Goal: Task Accomplishment & Management: Use online tool/utility

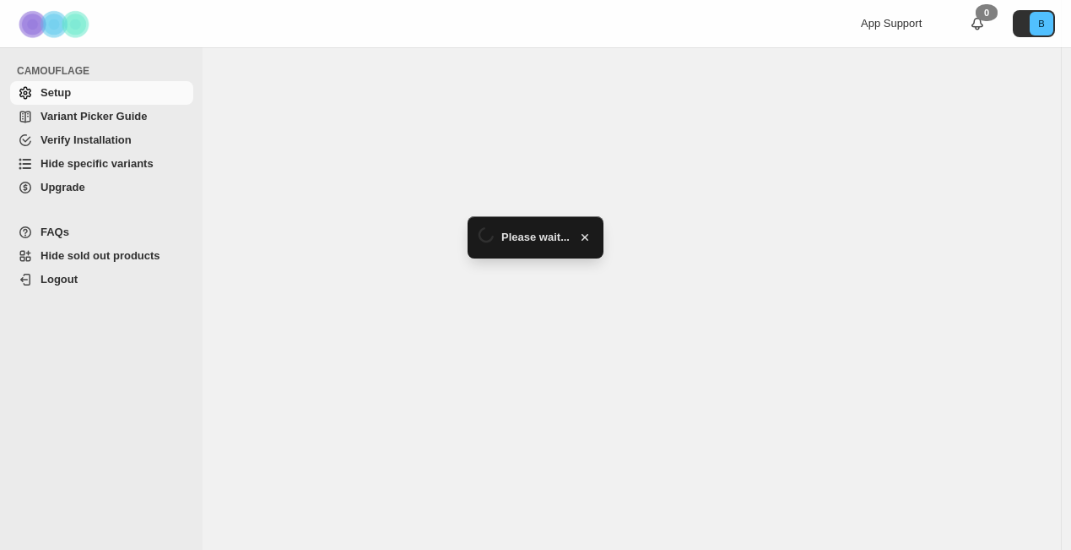
select select "**********"
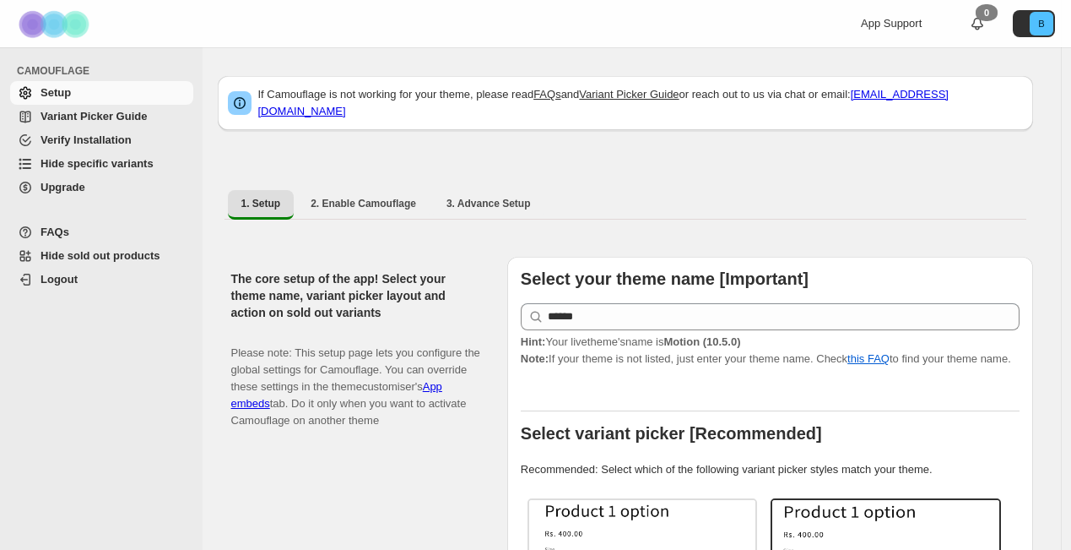
click at [94, 161] on span "Hide specific variants" at bounding box center [97, 163] width 113 height 13
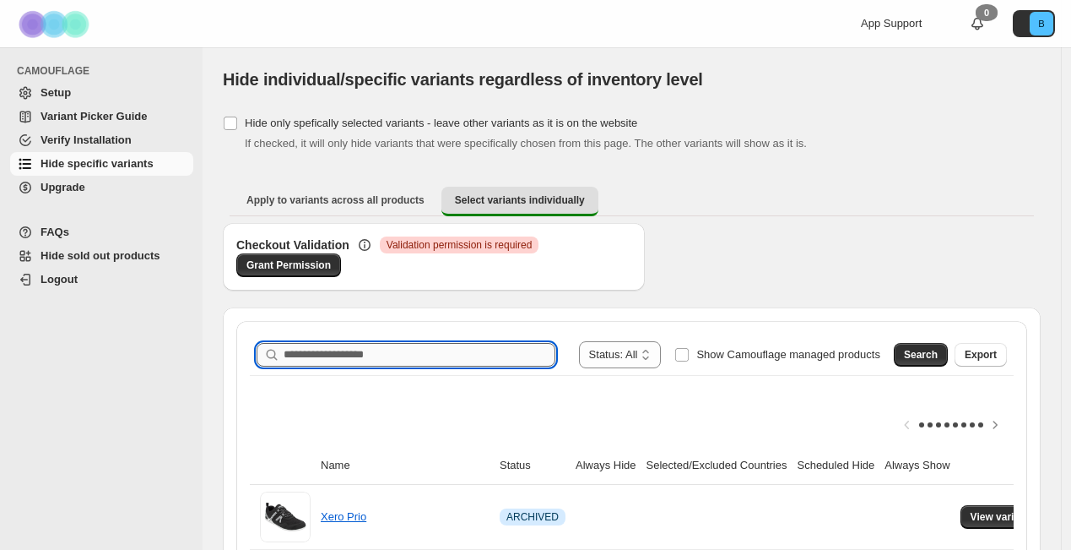
click at [388, 360] on input "Search product name" at bounding box center [420, 355] width 272 height 24
paste input "**********"
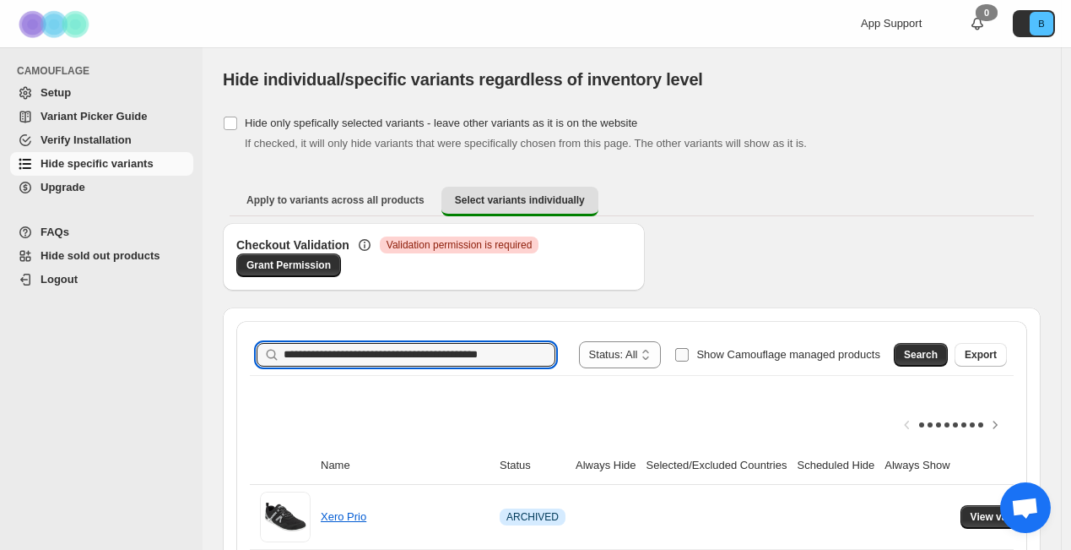
scroll to position [0, 20]
type input "**********"
click at [935, 361] on span "Search" at bounding box center [921, 355] width 34 height 14
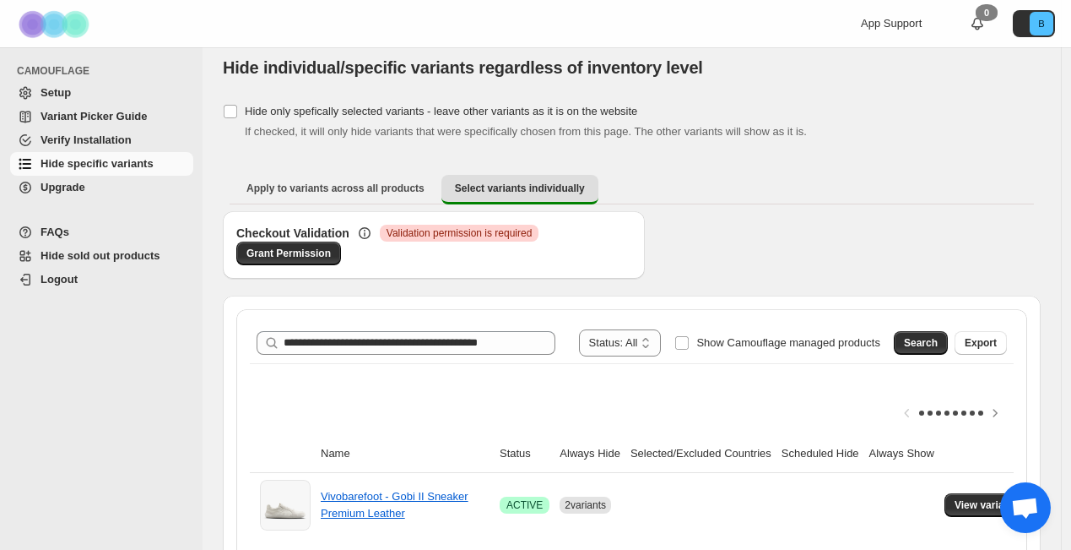
scroll to position [24, 0]
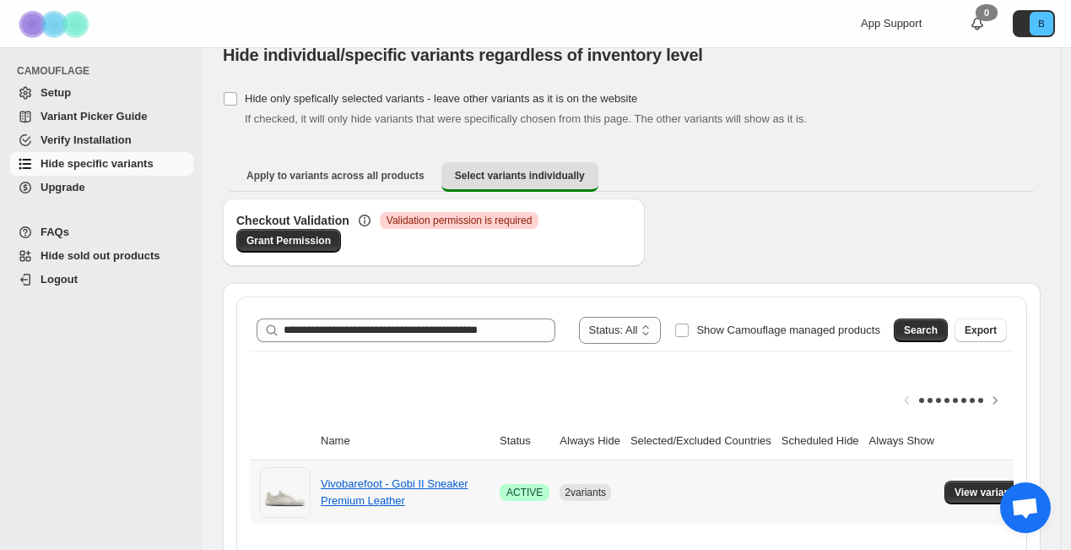
click at [346, 491] on div "Vivobarefoot - Gobi II Sneaker Premium Leather" at bounding box center [405, 492] width 169 height 34
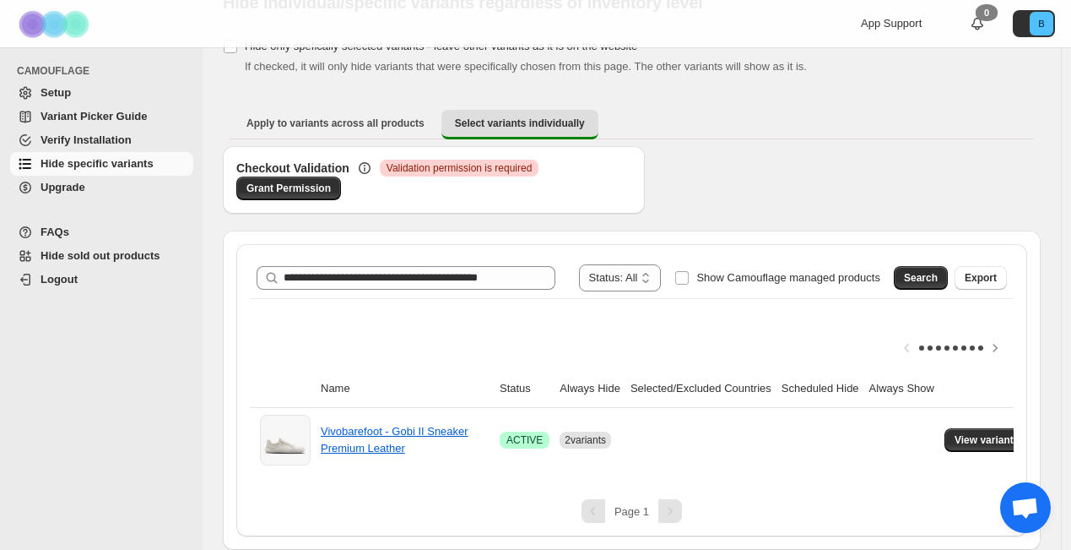
scroll to position [89, 0]
click at [999, 433] on span "View variants" at bounding box center [987, 440] width 65 height 14
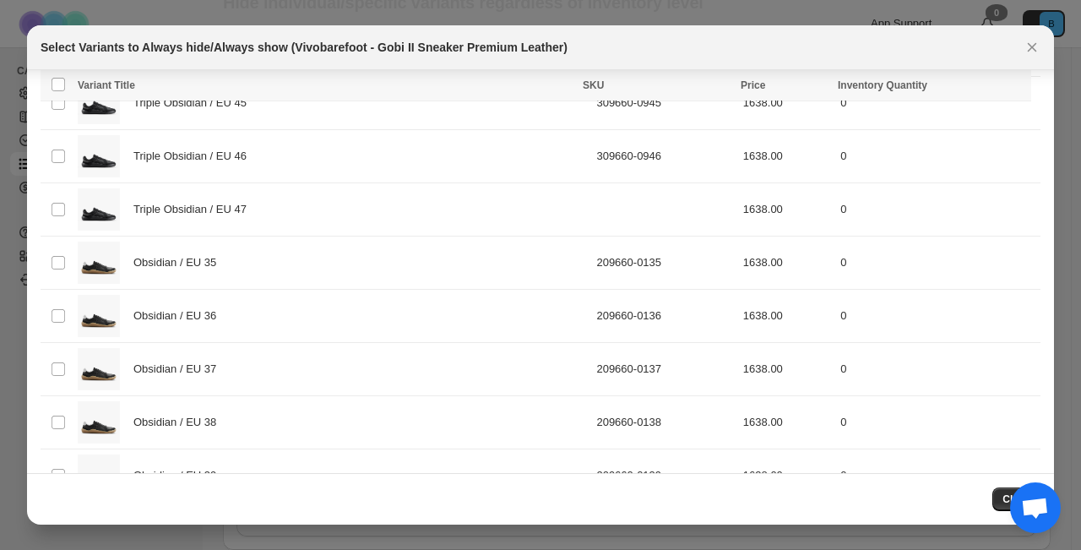
scroll to position [1710, 0]
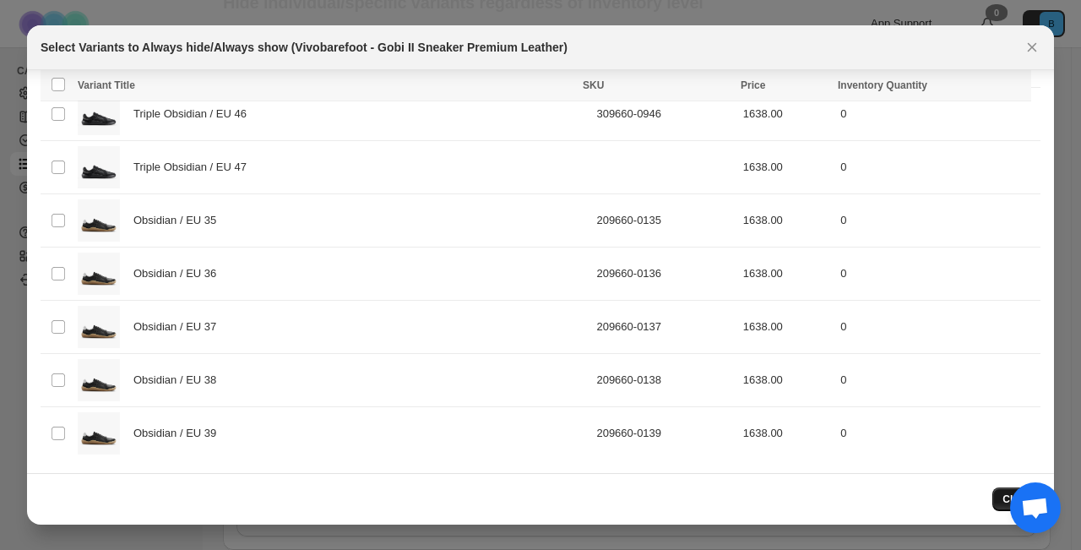
click at [1000, 507] on button "Close" at bounding box center [1016, 499] width 48 height 24
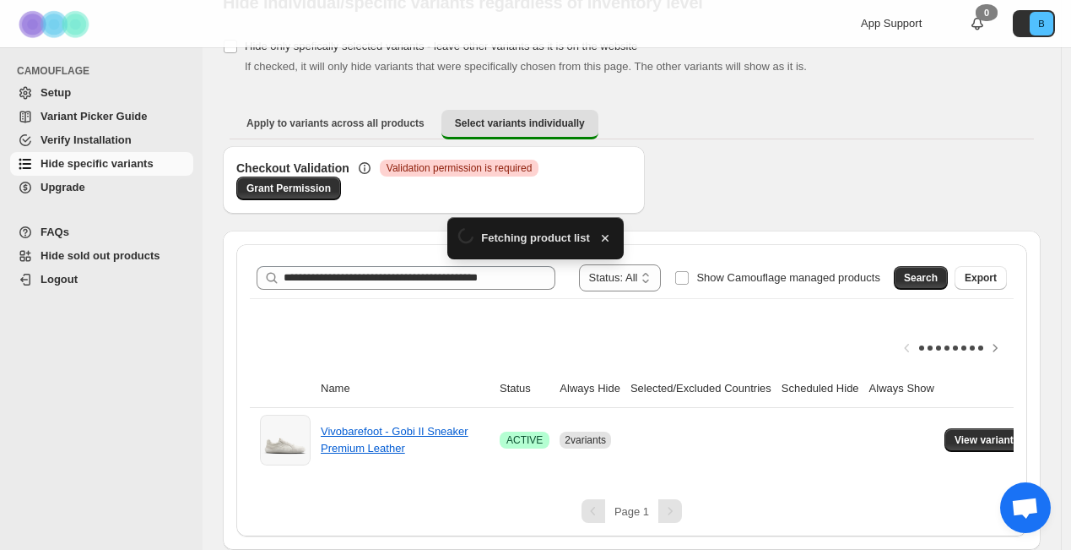
scroll to position [89, 0]
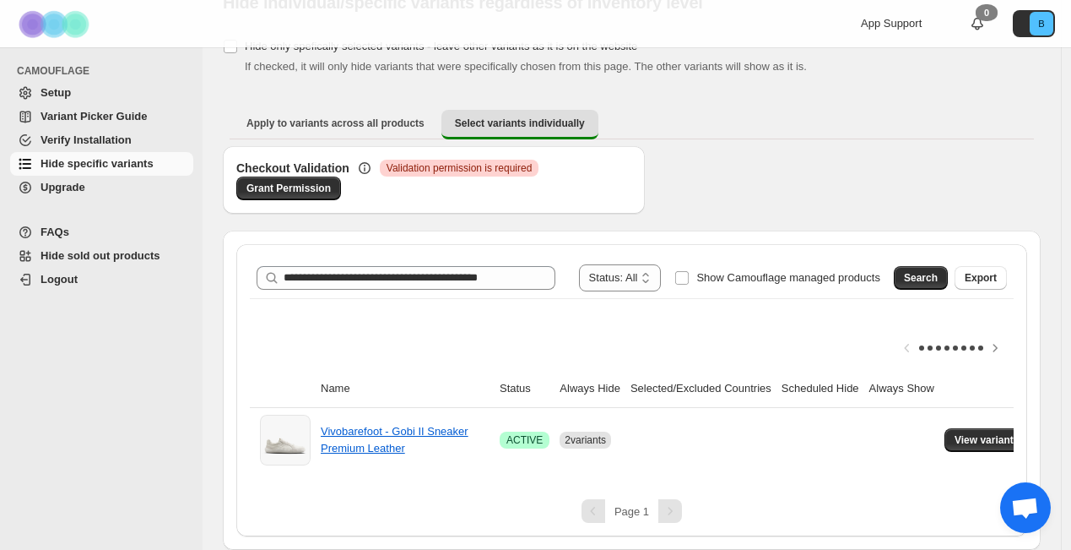
click at [811, 182] on div "Checkout Validation Critical Validation permission is required Grant Permission" at bounding box center [632, 188] width 818 height 84
click at [995, 433] on span "View variants" at bounding box center [987, 440] width 65 height 14
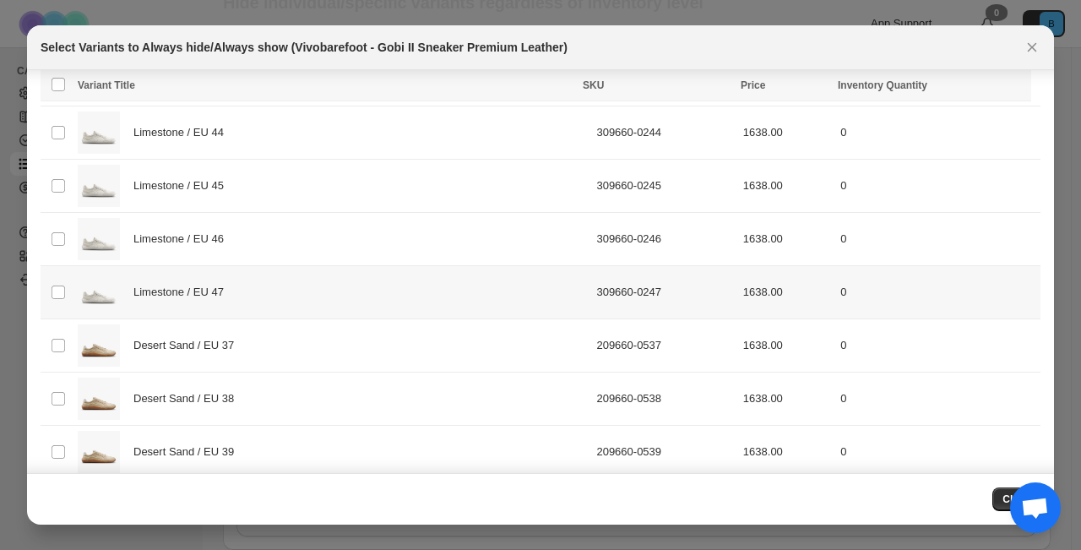
scroll to position [282, 0]
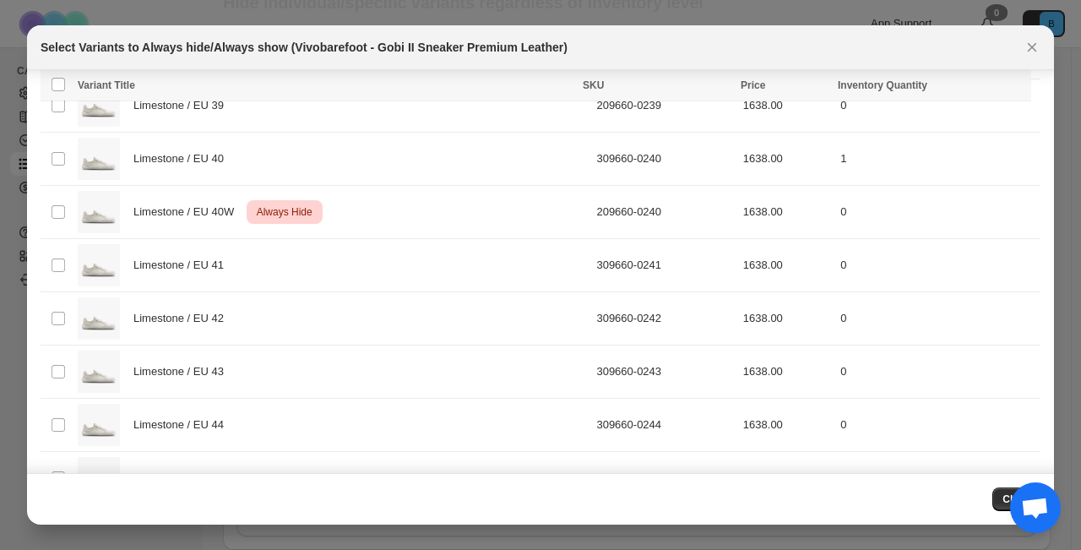
click at [1026, 46] on icon "Close" at bounding box center [1031, 47] width 17 height 17
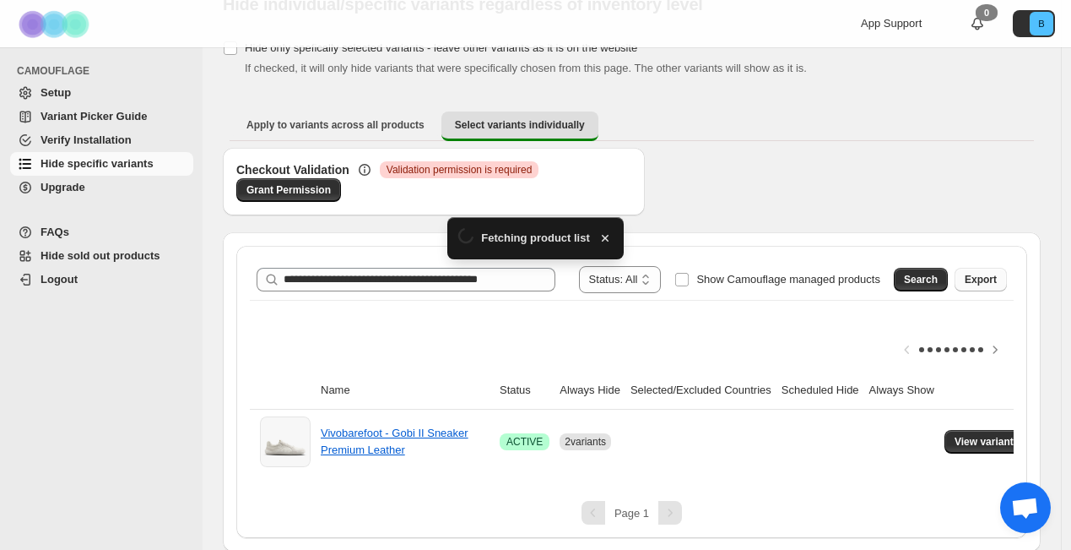
scroll to position [89, 0]
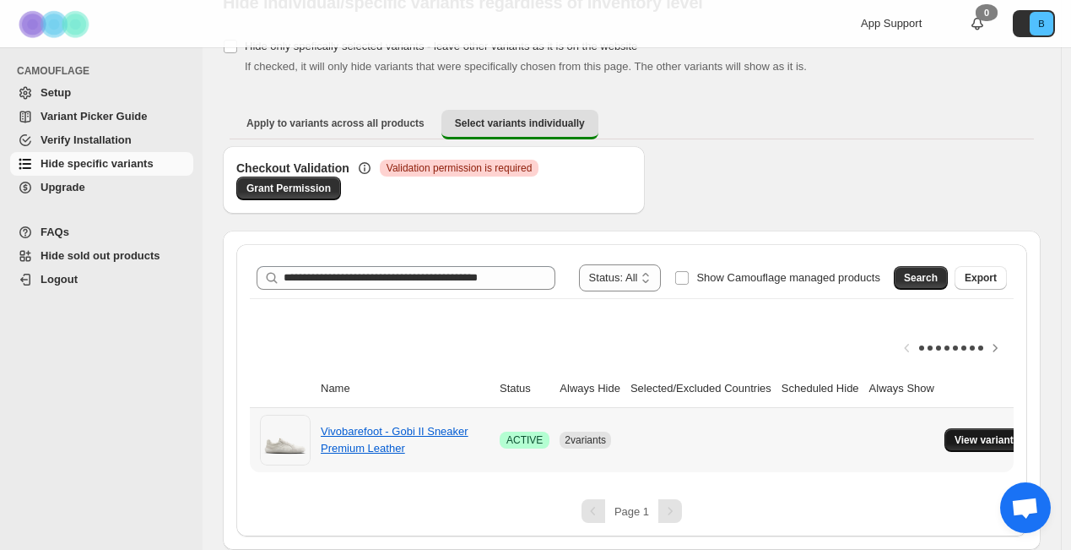
click at [999, 433] on span "View variants" at bounding box center [987, 440] width 65 height 14
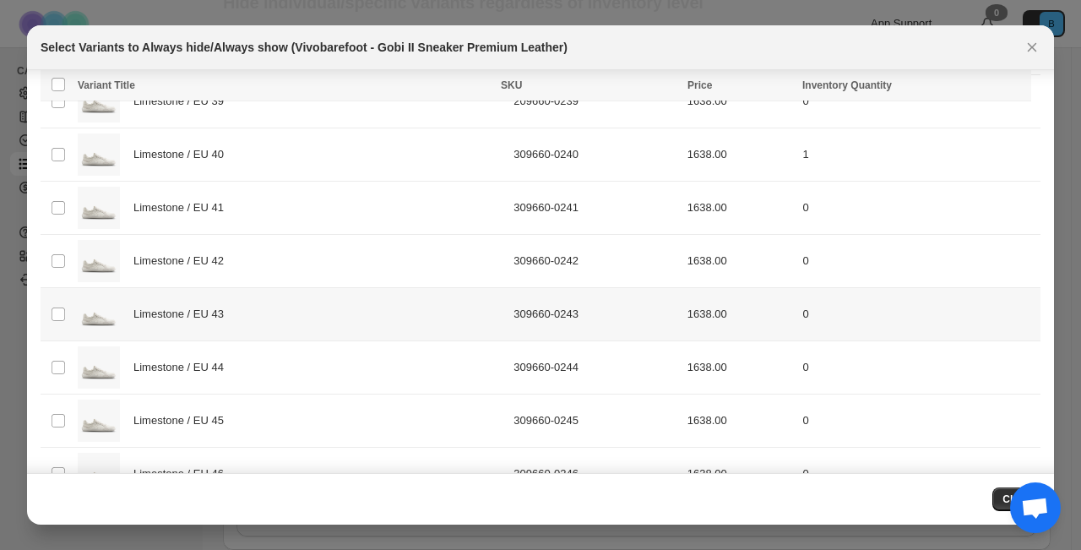
scroll to position [0, 0]
